Goal: Check status: Check status

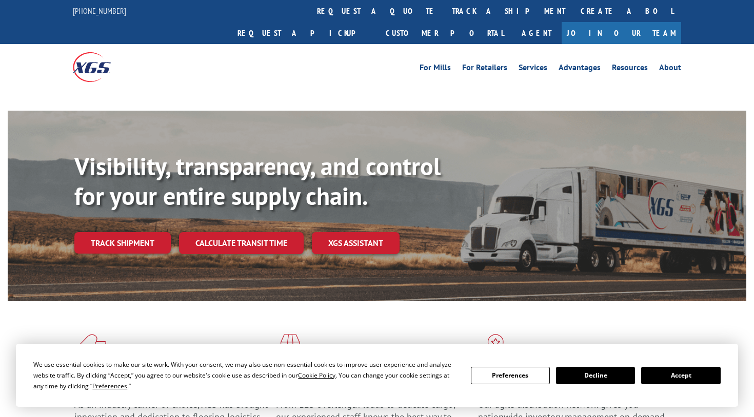
click at [698, 370] on button "Accept" at bounding box center [680, 375] width 79 height 17
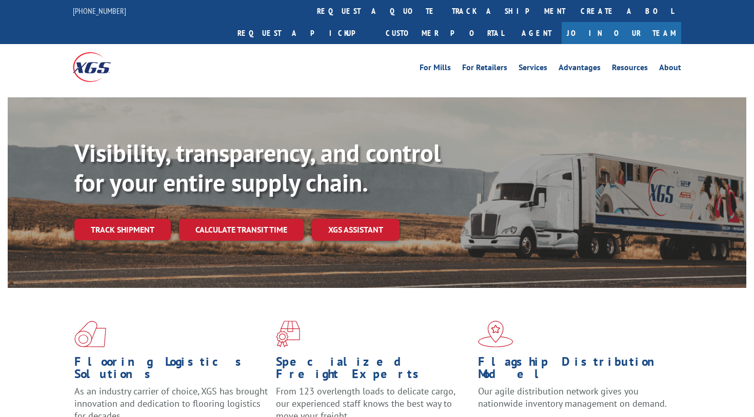
click at [95, 219] on link "Track shipment" at bounding box center [122, 230] width 96 height 22
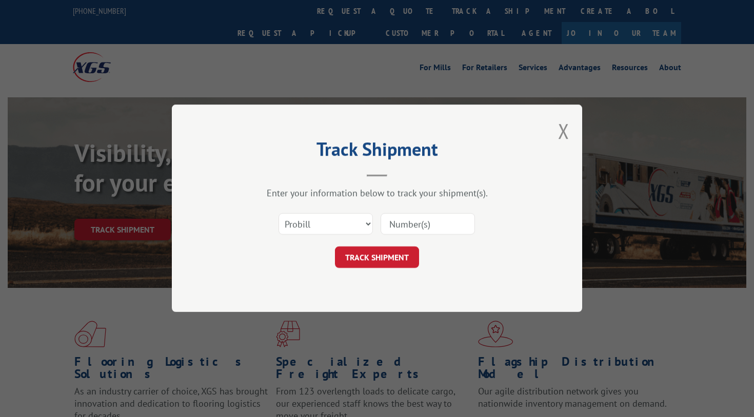
click at [430, 226] on input at bounding box center [428, 225] width 94 height 22
paste input "2840349"
type input "2840349"
click at [386, 263] on button "TRACK SHIPMENT" at bounding box center [377, 258] width 84 height 22
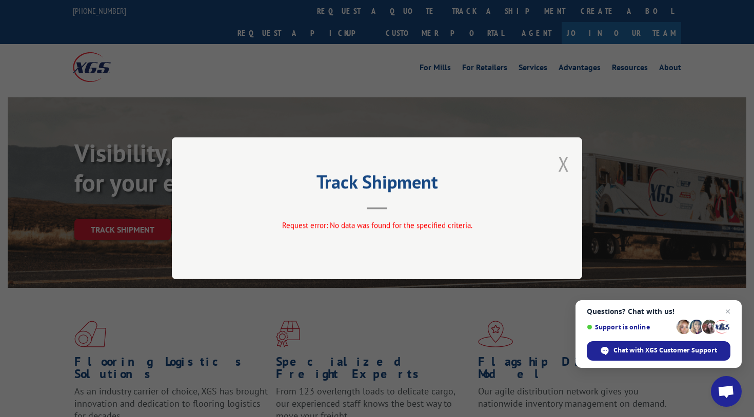
drag, startPoint x: 559, startPoint y: 167, endPoint x: 464, endPoint y: 45, distance: 154.6
click at [559, 166] on button "Close modal" at bounding box center [563, 163] width 11 height 27
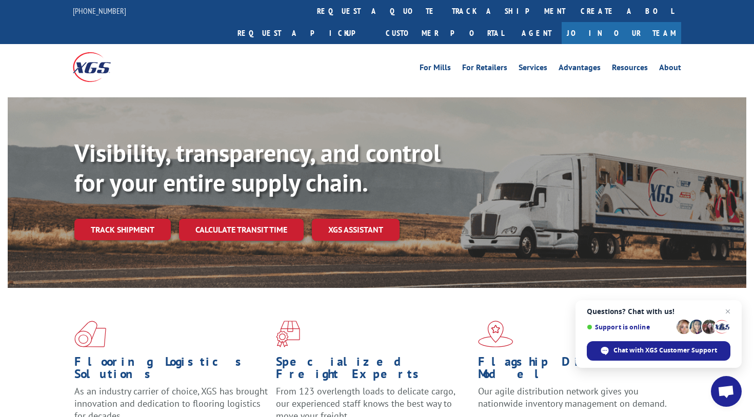
click at [140, 219] on link "Track shipment" at bounding box center [122, 230] width 96 height 22
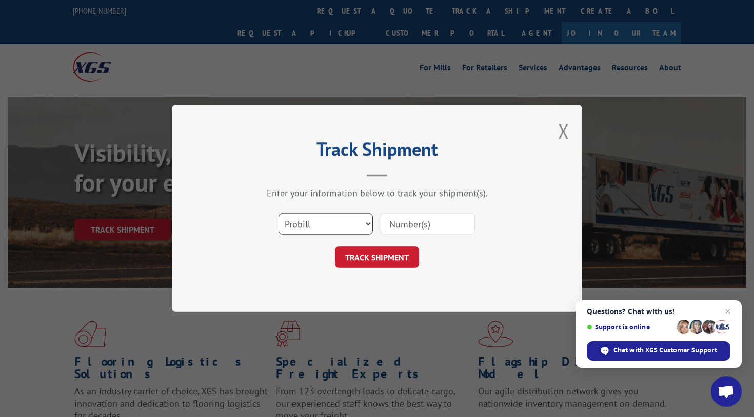
click at [304, 230] on select "Select category... Probill BOL PO" at bounding box center [325, 225] width 94 height 22
select select "po"
click at [278, 214] on select "Select category... Probill BOL PO" at bounding box center [325, 225] width 94 height 22
drag, startPoint x: 400, startPoint y: 225, endPoint x: 406, endPoint y: 222, distance: 6.2
click at [406, 222] on input at bounding box center [428, 225] width 94 height 22
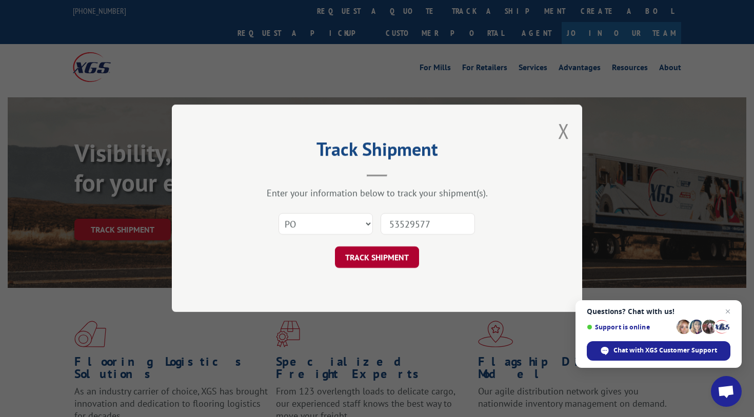
type input "53529577"
click at [365, 265] on button "TRACK SHIPMENT" at bounding box center [377, 258] width 84 height 22
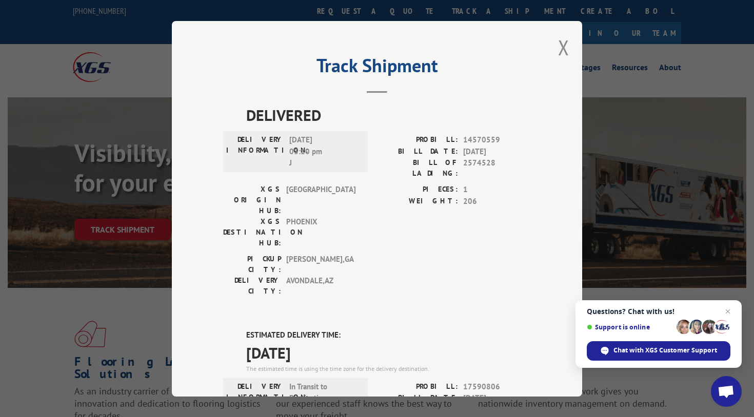
drag, startPoint x: 557, startPoint y: 44, endPoint x: 460, endPoint y: 2, distance: 106.4
click at [558, 40] on button "Close modal" at bounding box center [563, 47] width 11 height 27
